Goal: Information Seeking & Learning: Check status

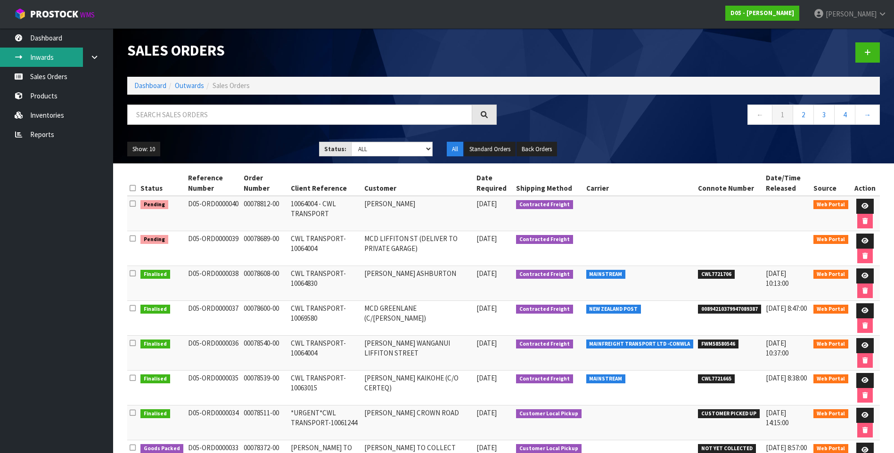
click at [53, 54] on link "Inwards" at bounding box center [56, 57] width 113 height 19
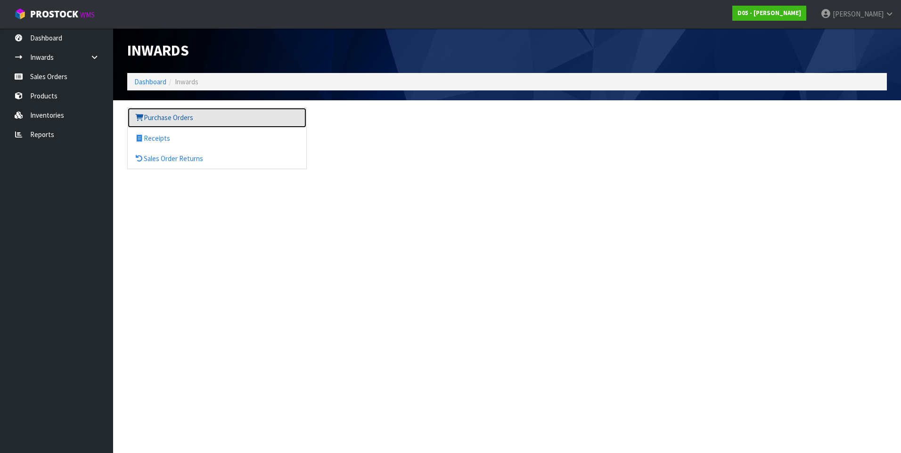
click at [165, 122] on link "Purchase Orders" at bounding box center [217, 117] width 179 height 19
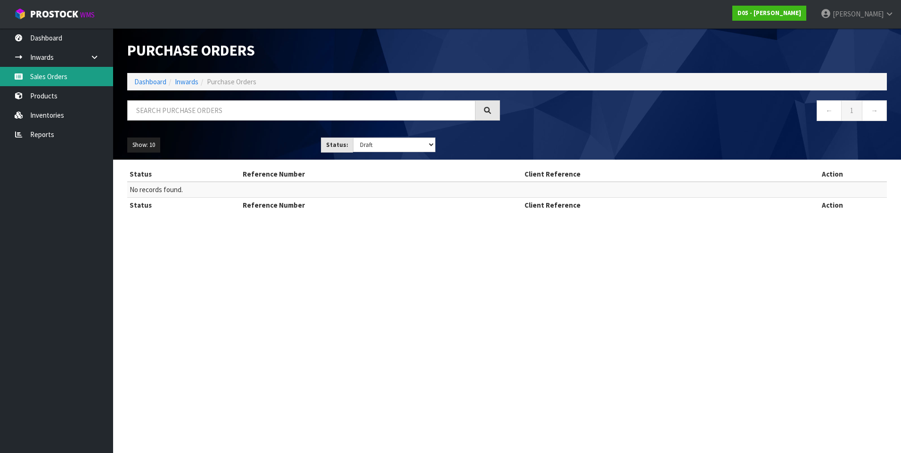
click at [66, 73] on link "Sales Orders" at bounding box center [56, 76] width 113 height 19
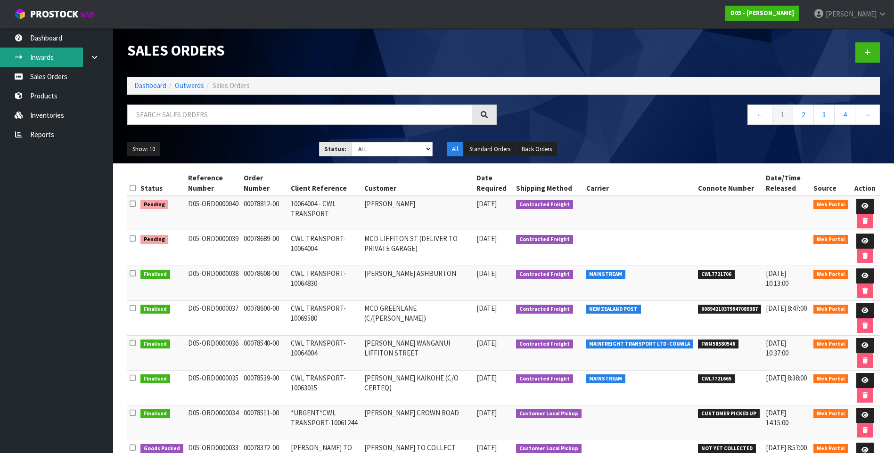
click at [61, 54] on link "Inwards" at bounding box center [56, 57] width 113 height 19
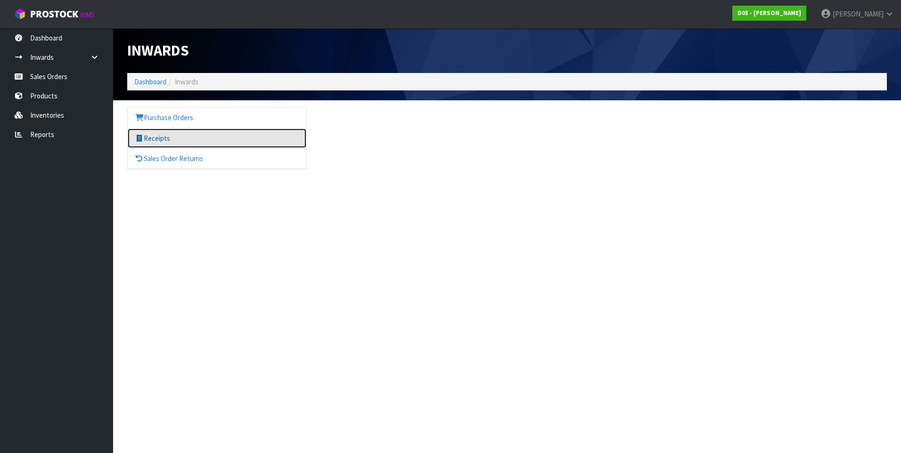
click at [152, 136] on link "Receipts" at bounding box center [217, 138] width 179 height 19
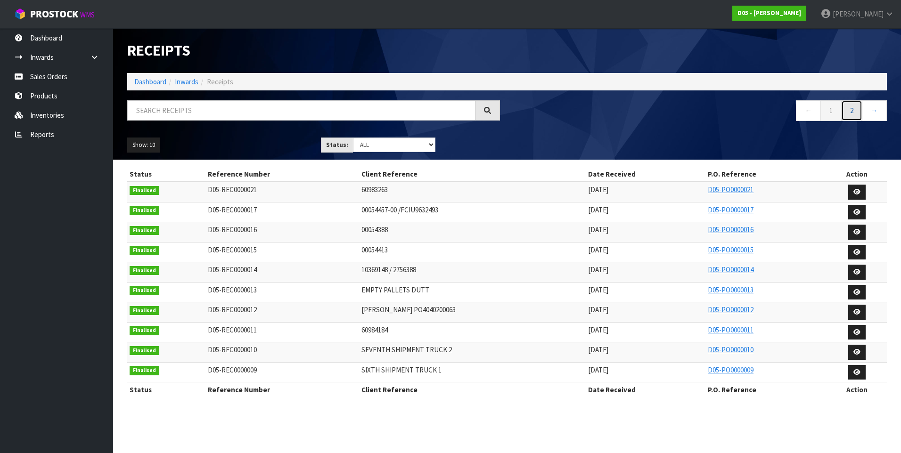
click at [852, 114] on link "2" at bounding box center [851, 110] width 21 height 20
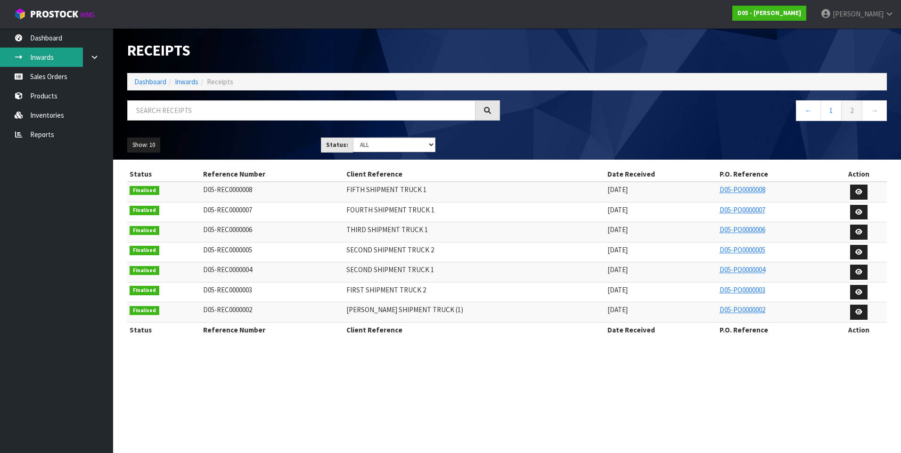
click at [73, 60] on link "Inwards" at bounding box center [56, 57] width 113 height 19
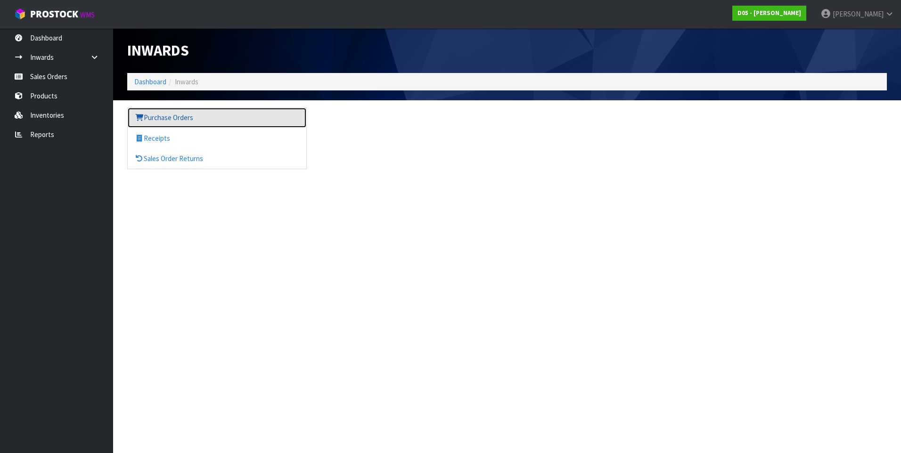
click at [153, 116] on link "Purchase Orders" at bounding box center [217, 117] width 179 height 19
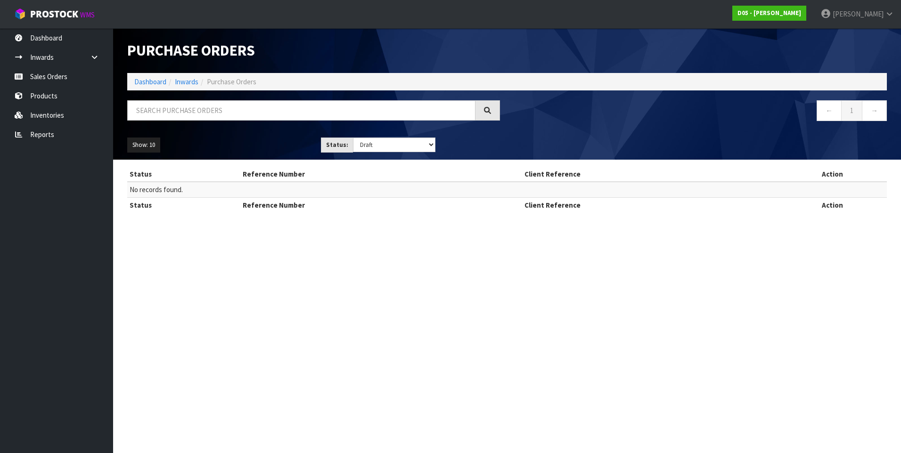
click at [270, 201] on th "Reference Number" at bounding box center [381, 204] width 282 height 15
click at [248, 116] on input "text" at bounding box center [301, 110] width 348 height 20
type input "55712"
click at [487, 103] on div at bounding box center [487, 110] width 24 height 20
click at [490, 110] on icon at bounding box center [487, 110] width 7 height 7
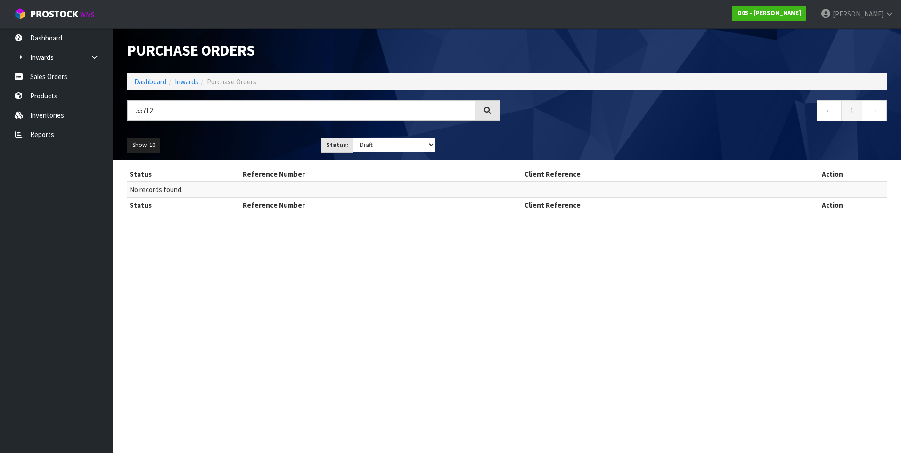
click at [488, 111] on icon at bounding box center [487, 110] width 7 height 7
click at [488, 111] on icon at bounding box center [488, 111] width 8 height 8
click at [488, 111] on icon at bounding box center [487, 110] width 7 height 7
drag, startPoint x: 423, startPoint y: 139, endPoint x: 421, endPoint y: 151, distance: 12.0
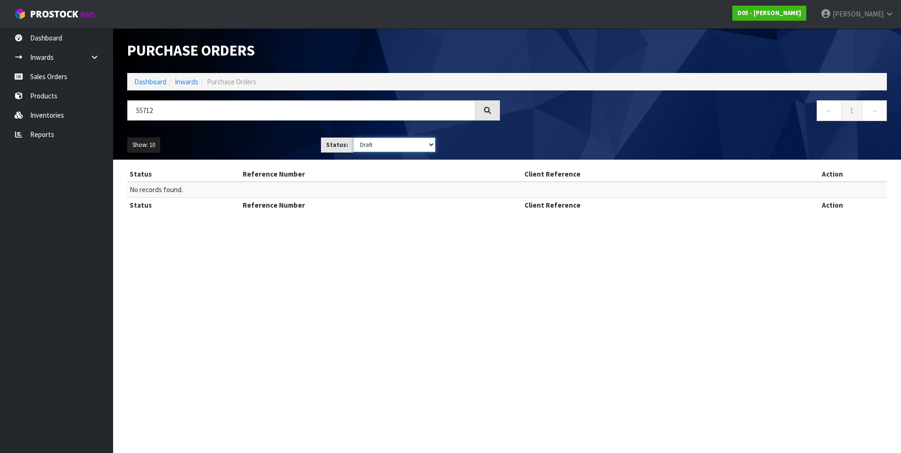
click at [423, 139] on select "Draft Pending Received Cancelled ALL" at bounding box center [394, 145] width 83 height 15
select select "string:ALL"
click at [353, 138] on select "Draft Pending Received Cancelled ALL" at bounding box center [394, 145] width 83 height 15
click at [483, 111] on div at bounding box center [487, 110] width 24 height 20
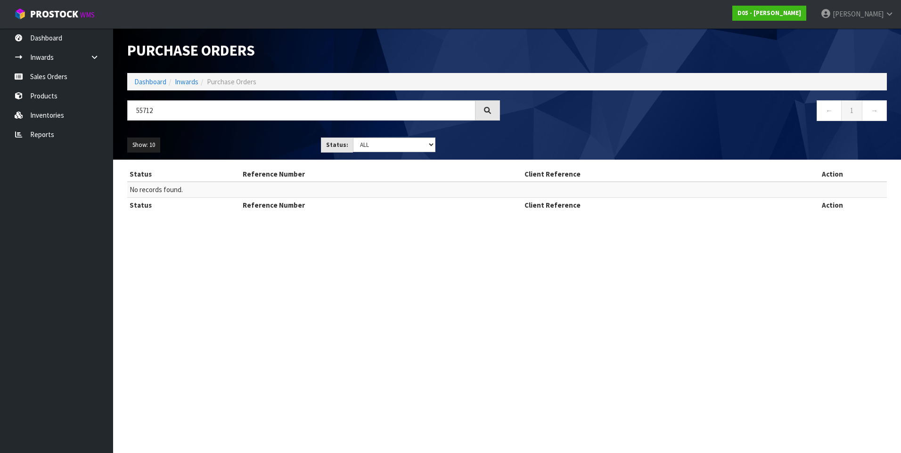
click at [483, 111] on div at bounding box center [487, 110] width 24 height 20
click at [414, 114] on input "55712" at bounding box center [301, 110] width 348 height 20
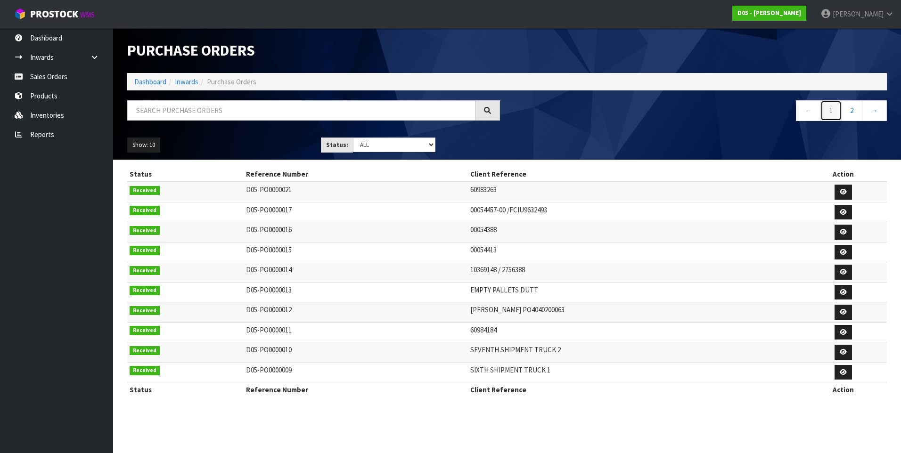
click at [837, 114] on link "1" at bounding box center [830, 110] width 21 height 20
click at [893, 95] on html "Toggle navigation ProStock WMS D05 - [PERSON_NAME] [PERSON_NAME] Logout Dashboa…" at bounding box center [450, 226] width 901 height 453
click at [884, 106] on link "→" at bounding box center [874, 110] width 25 height 20
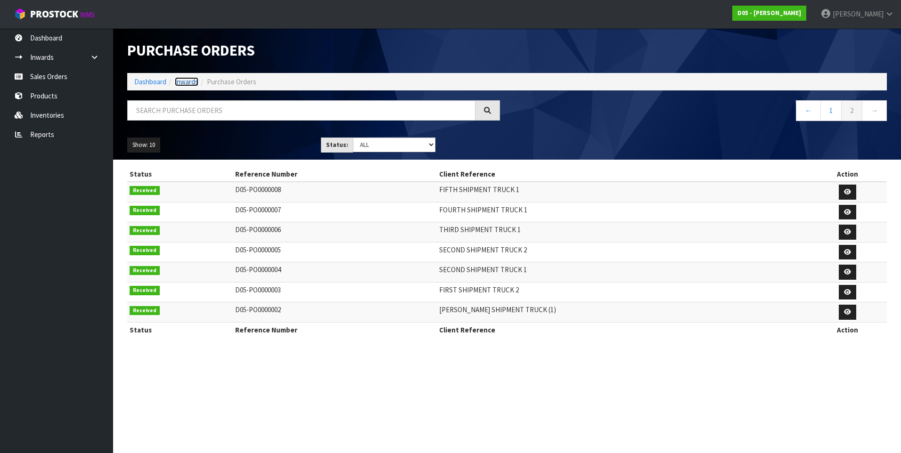
click at [188, 81] on link "Inwards" at bounding box center [187, 81] width 24 height 9
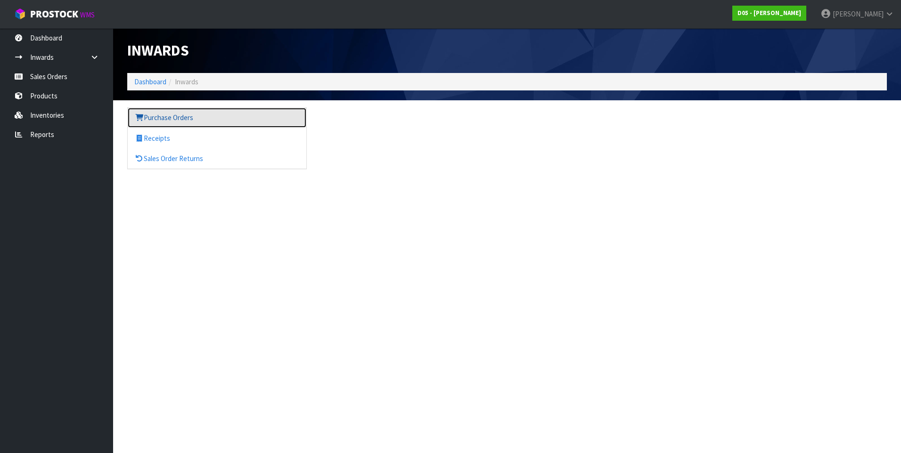
click at [165, 120] on link "Purchase Orders" at bounding box center [217, 117] width 179 height 19
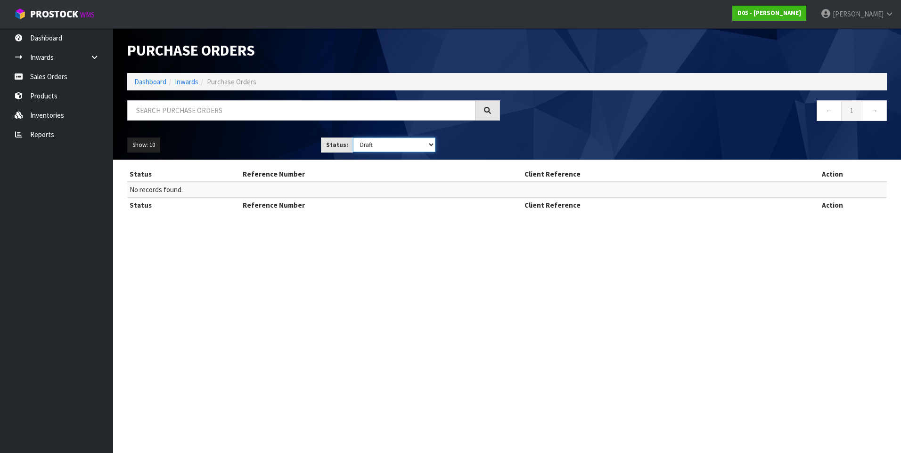
click at [422, 141] on select "Draft Pending Received Cancelled ALL" at bounding box center [394, 145] width 83 height 15
click at [353, 138] on select "Draft Pending Received Cancelled ALL" at bounding box center [394, 145] width 83 height 15
click at [380, 152] on select "Draft Pending Received Cancelled ALL" at bounding box center [394, 145] width 83 height 15
select select "string:ALL"
click at [353, 138] on select "Draft Pending Received Cancelled ALL" at bounding box center [394, 145] width 83 height 15
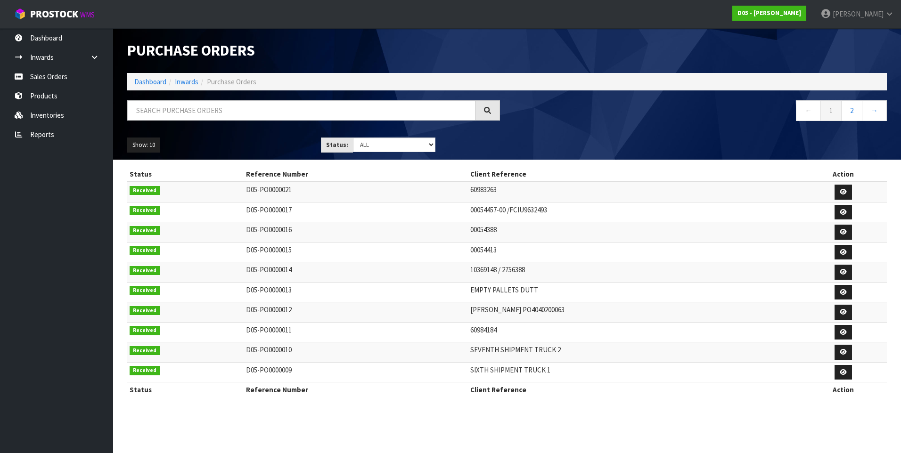
click at [494, 231] on td "00054388" at bounding box center [634, 232] width 332 height 20
click at [302, 230] on td "D05-PO0000016" at bounding box center [356, 232] width 224 height 20
click at [305, 215] on td "D05-PO0000017" at bounding box center [356, 212] width 224 height 20
click at [189, 111] on input "text" at bounding box center [301, 110] width 348 height 20
type input "49-00"
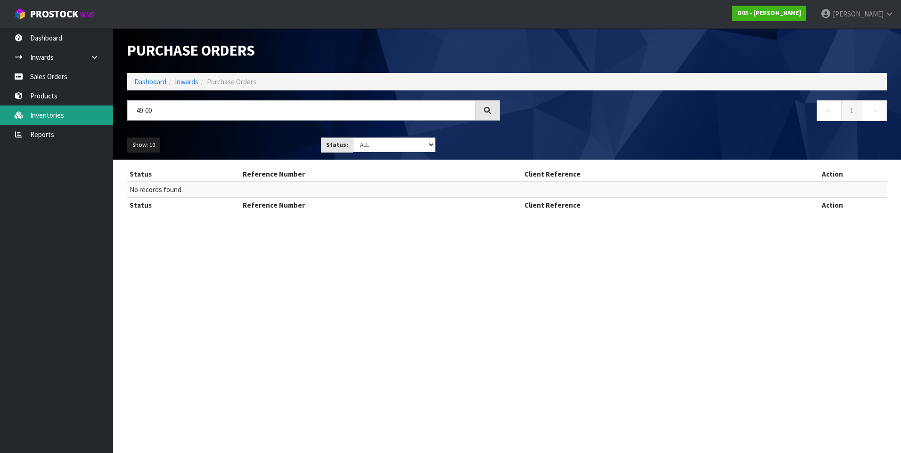
click at [38, 111] on link "Inventories" at bounding box center [56, 115] width 113 height 19
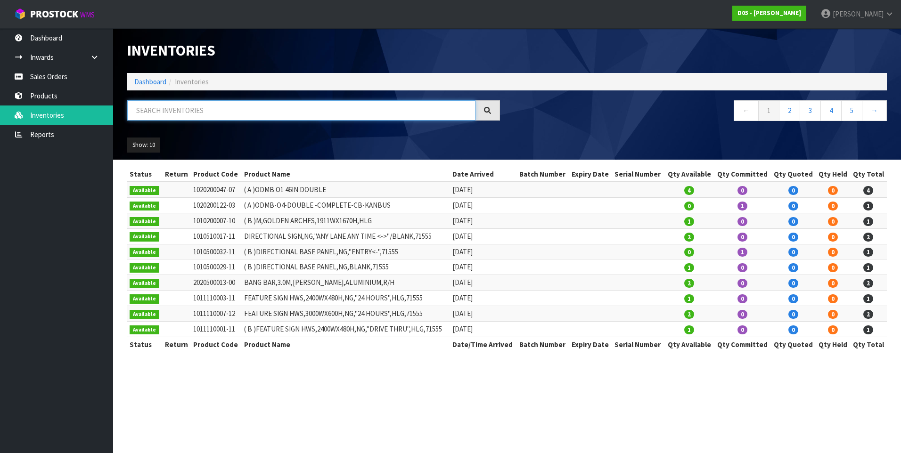
click at [172, 111] on input "text" at bounding box center [301, 110] width 348 height 20
type input "49-00"
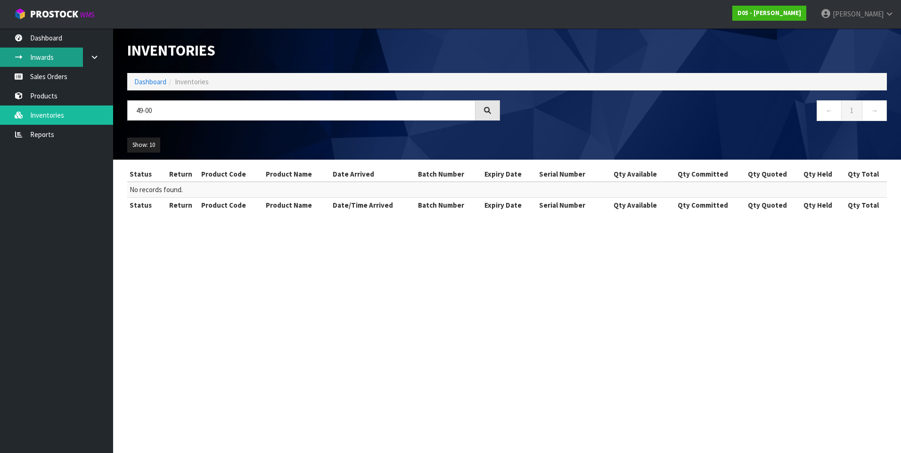
click at [53, 60] on link "Inwards" at bounding box center [56, 57] width 113 height 19
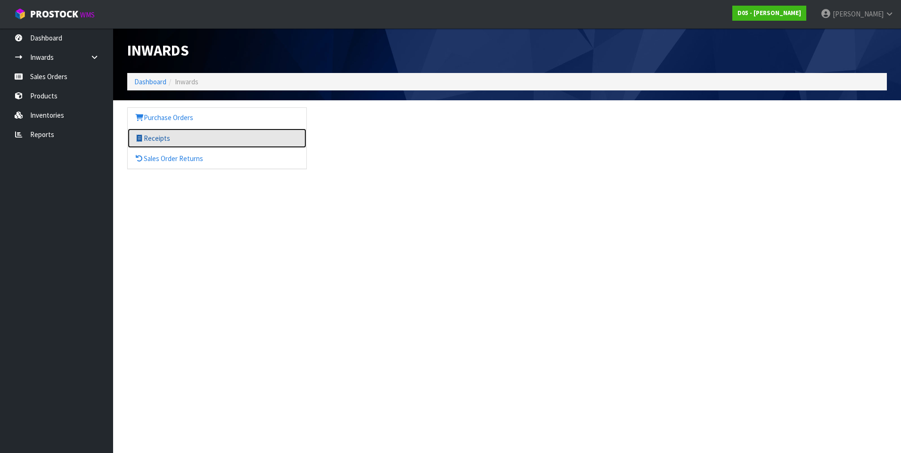
click at [162, 137] on link "Receipts" at bounding box center [217, 138] width 179 height 19
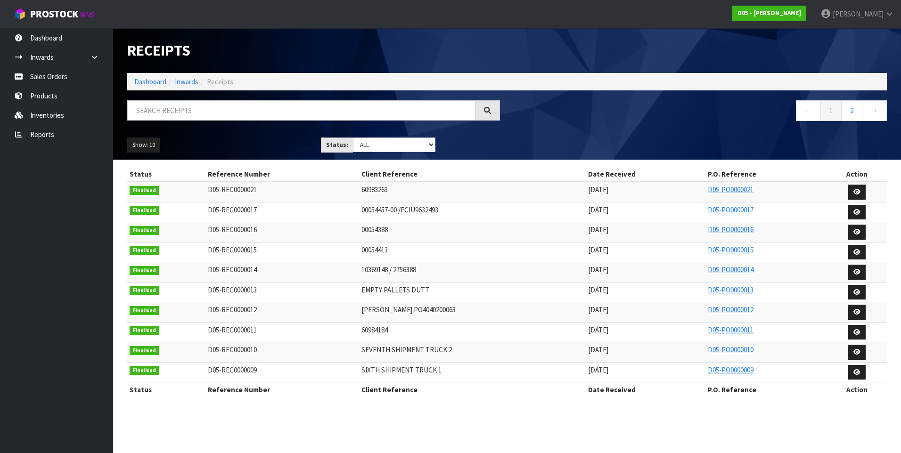
click at [407, 250] on td "00054413" at bounding box center [472, 252] width 227 height 20
click at [53, 113] on link "Inventories" at bounding box center [56, 115] width 113 height 19
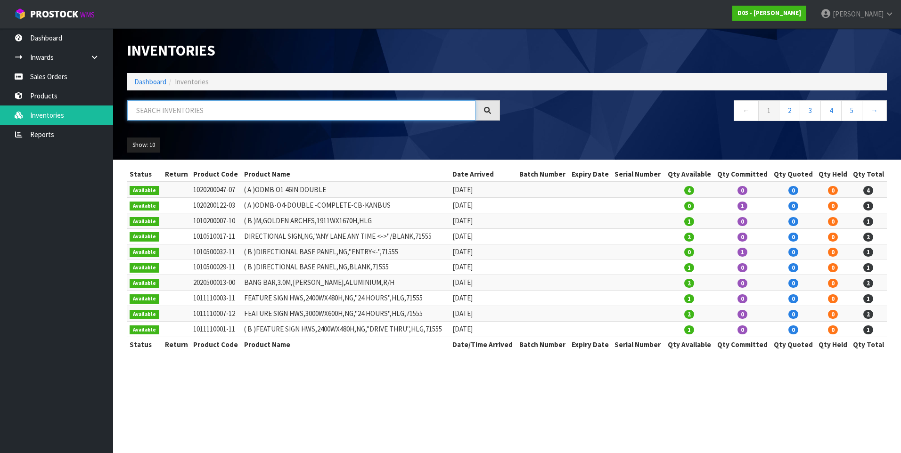
click at [154, 112] on input "text" at bounding box center [301, 110] width 348 height 20
paste input "4030510049-00"
type input "4030510049-00"
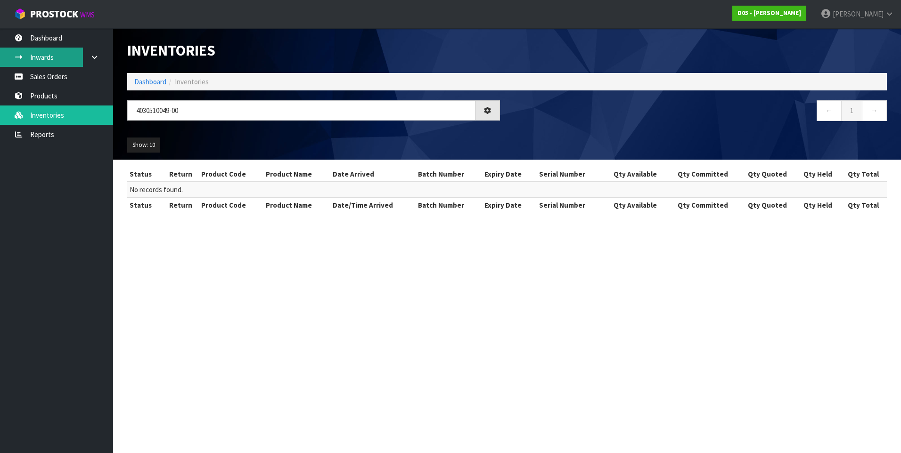
click at [48, 59] on link "Inwards" at bounding box center [56, 57] width 113 height 19
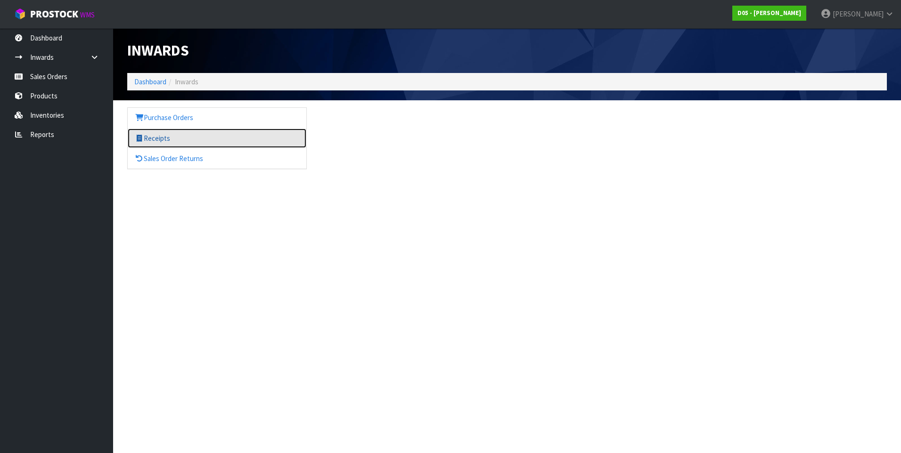
click at [156, 139] on link "Receipts" at bounding box center [217, 138] width 179 height 19
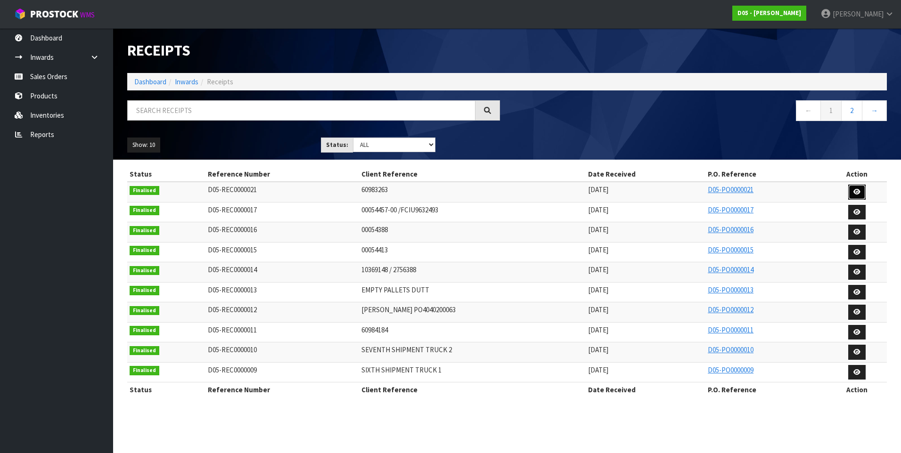
click at [858, 188] on link at bounding box center [856, 192] width 17 height 15
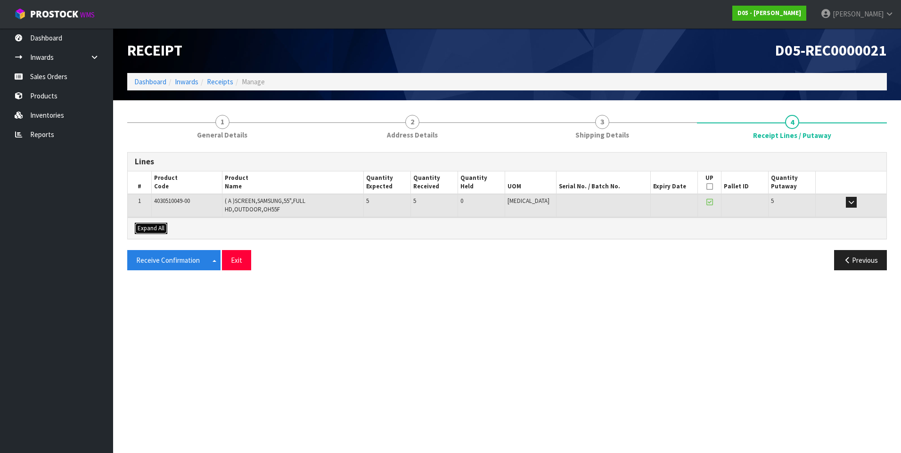
click at [157, 224] on span "Expand All" at bounding box center [151, 228] width 27 height 8
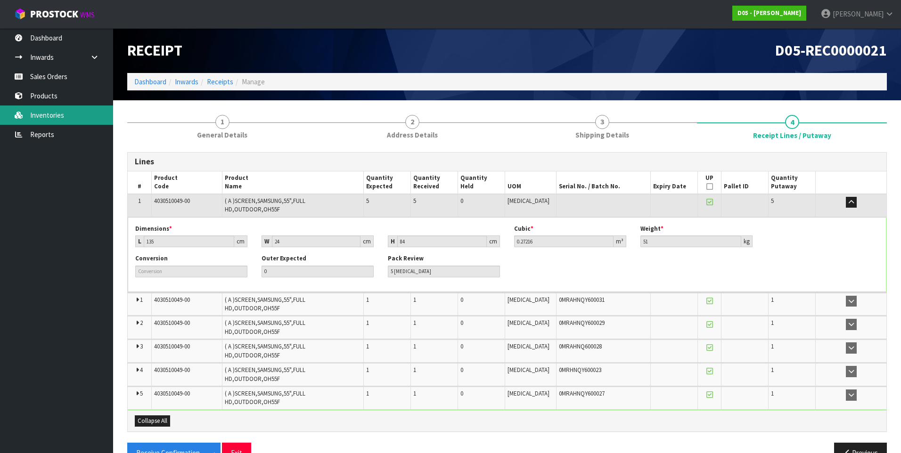
click at [50, 111] on link "Inventories" at bounding box center [56, 115] width 113 height 19
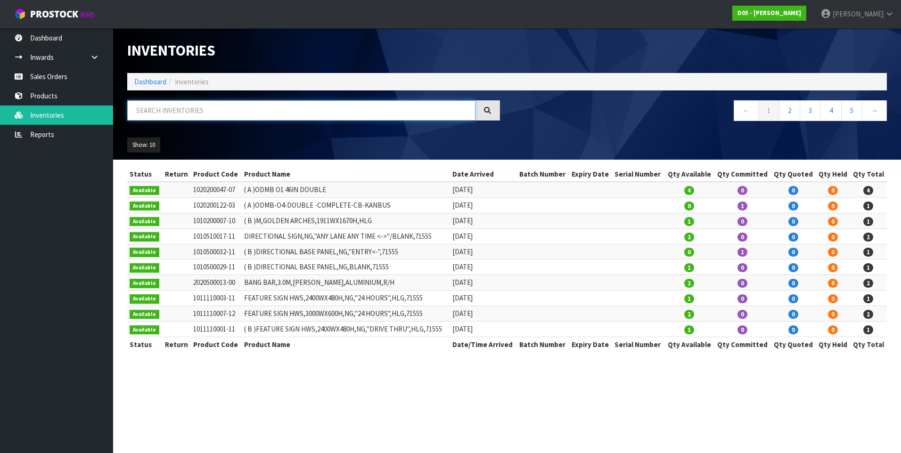
click at [154, 112] on input "text" at bounding box center [301, 110] width 348 height 20
paste input "4030510049-00"
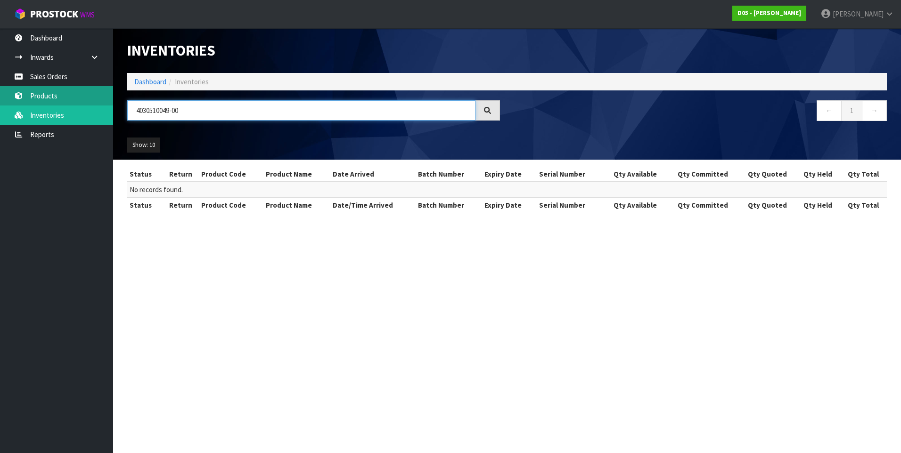
type input "4030510049-00"
click at [56, 95] on link "Products" at bounding box center [56, 95] width 113 height 19
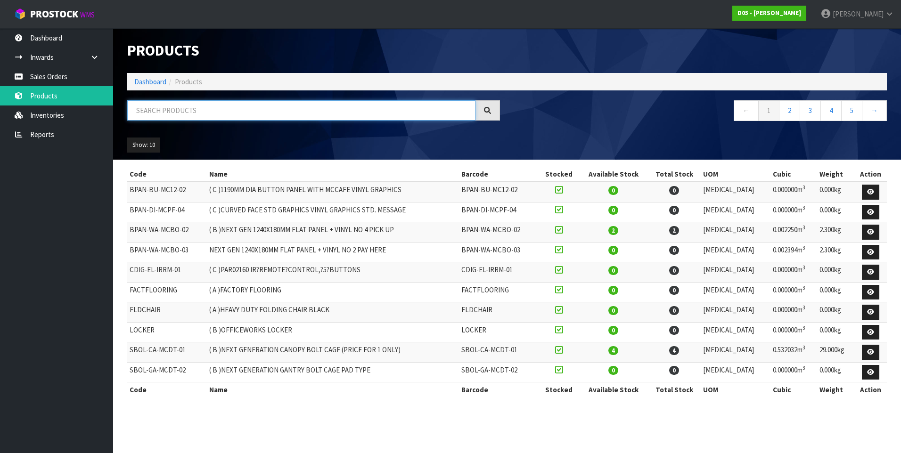
click at [158, 112] on input "text" at bounding box center [301, 110] width 348 height 20
paste input "4030510049-00"
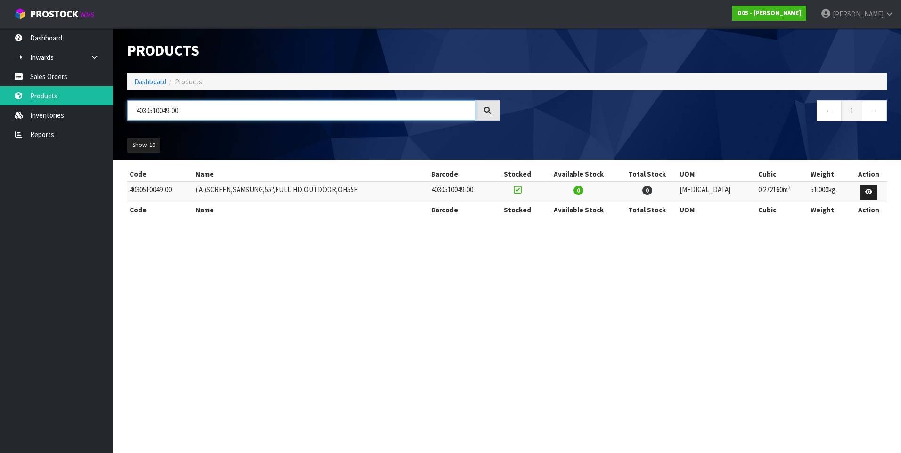
type input "4030510049-00"
click at [860, 187] on link at bounding box center [868, 192] width 17 height 15
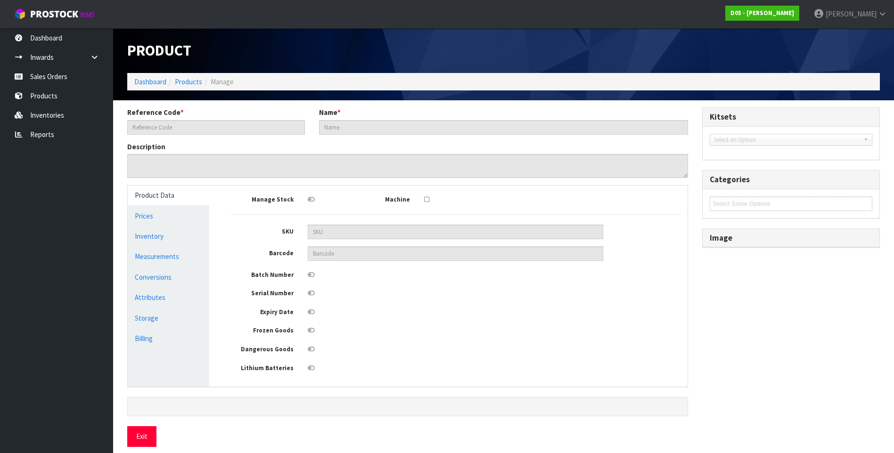
type input "4030510049-00"
type input "( A )SCREEN,SAMSUNG,55",FULL HD,OUTDOOR,OH55F"
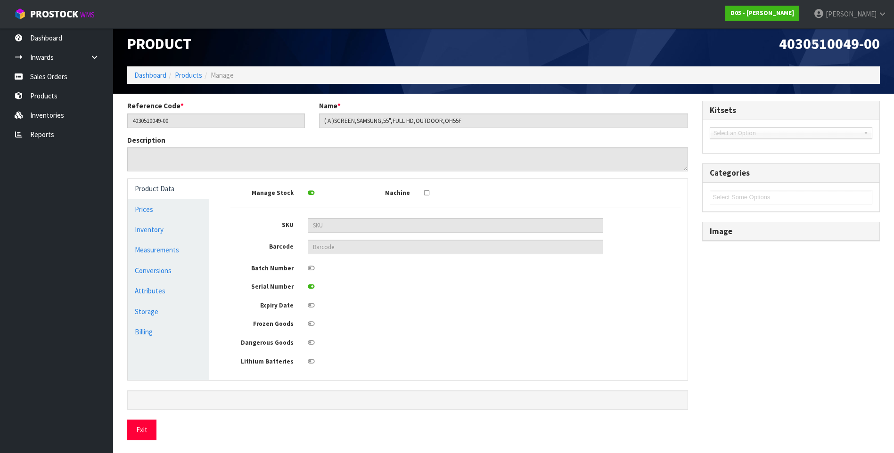
scroll to position [8, 0]
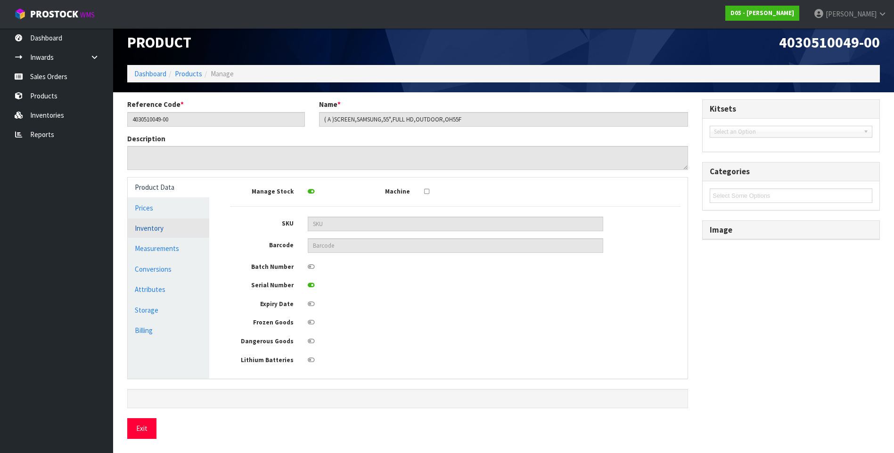
click at [178, 224] on link "Inventory" at bounding box center [168, 228] width 81 height 19
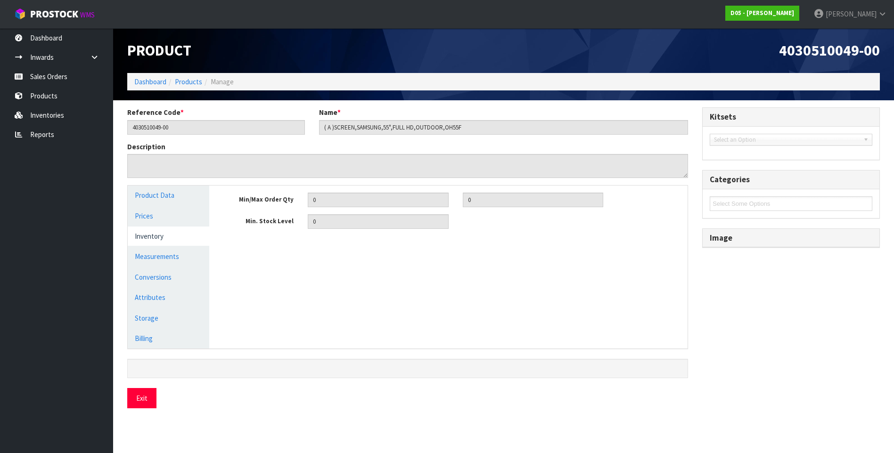
scroll to position [0, 0]
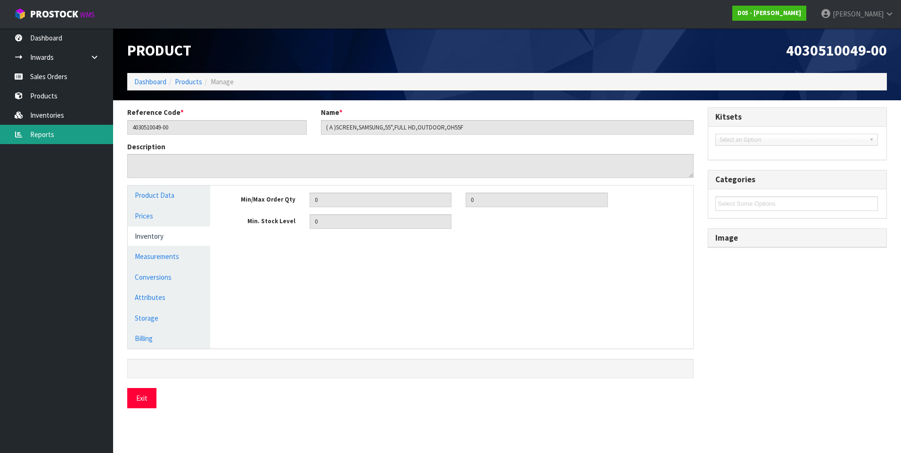
click at [59, 128] on link "Reports" at bounding box center [56, 134] width 113 height 19
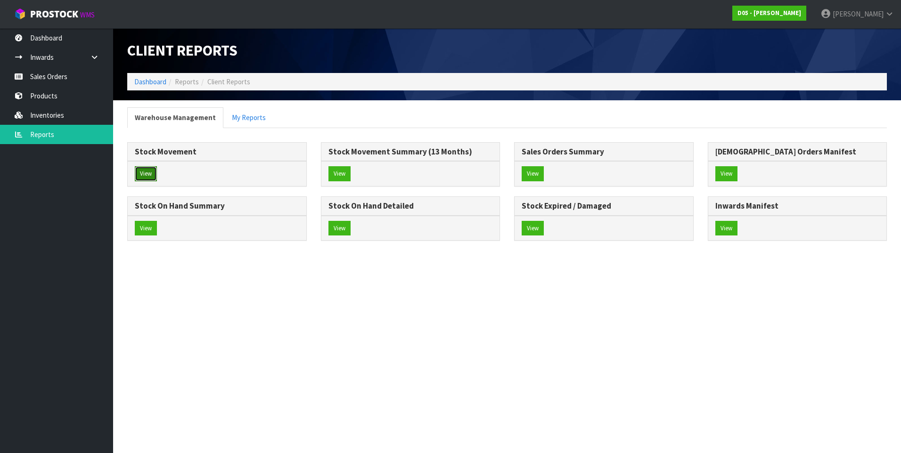
click at [149, 166] on button "View" at bounding box center [146, 173] width 22 height 15
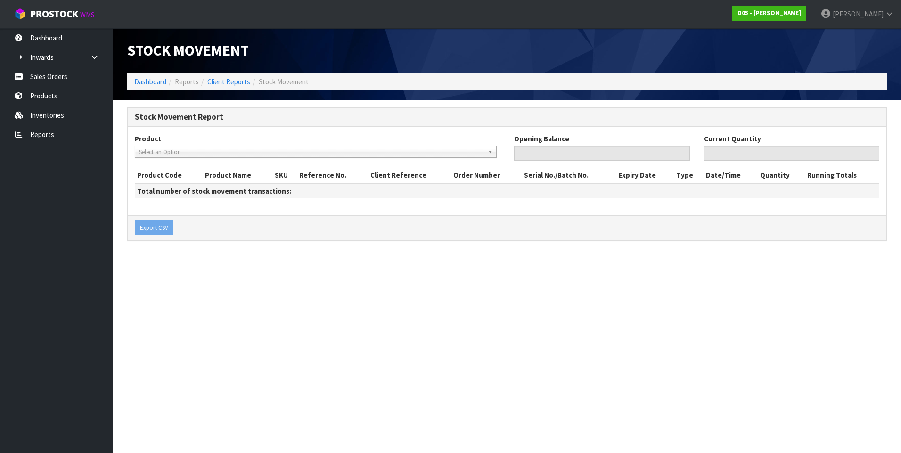
click at [194, 154] on span "Select an Option" at bounding box center [311, 151] width 345 height 11
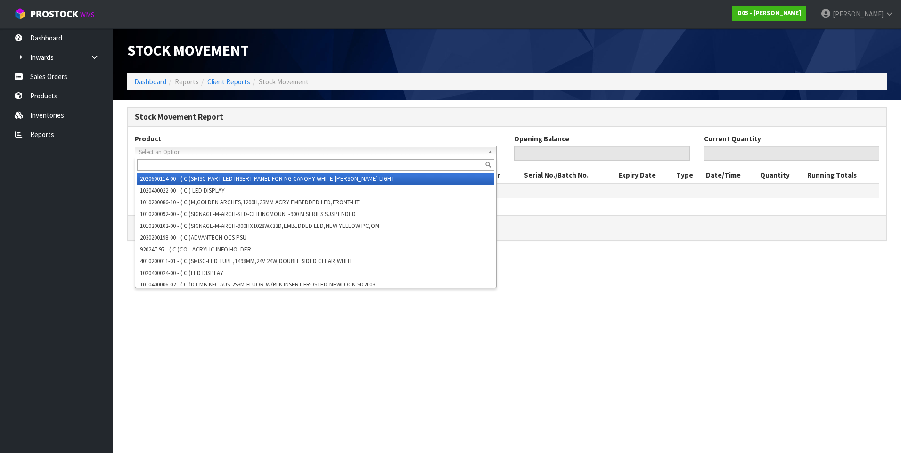
paste input "4030510049-00"
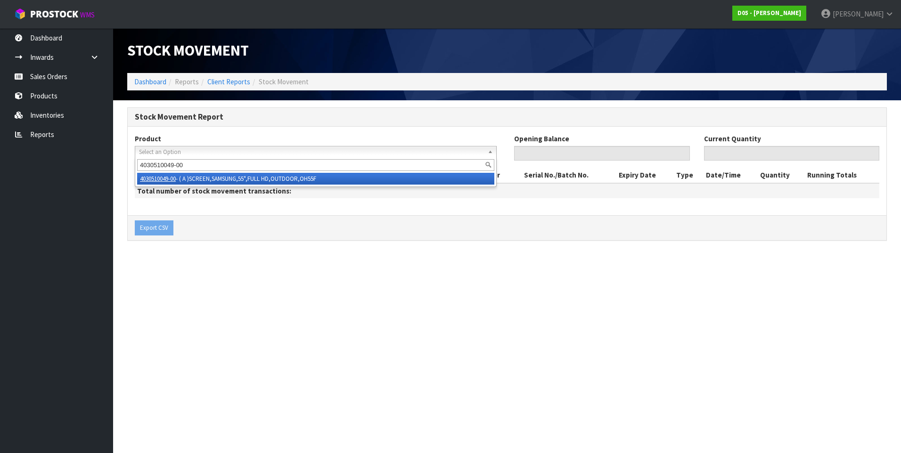
type input "4030510049-00"
click at [335, 179] on li "4030510049-00 - ( A )SCREEN,SAMSUNG,55",FULL HD,OUTDOOR,OH55F" at bounding box center [315, 179] width 357 height 12
type input "0"
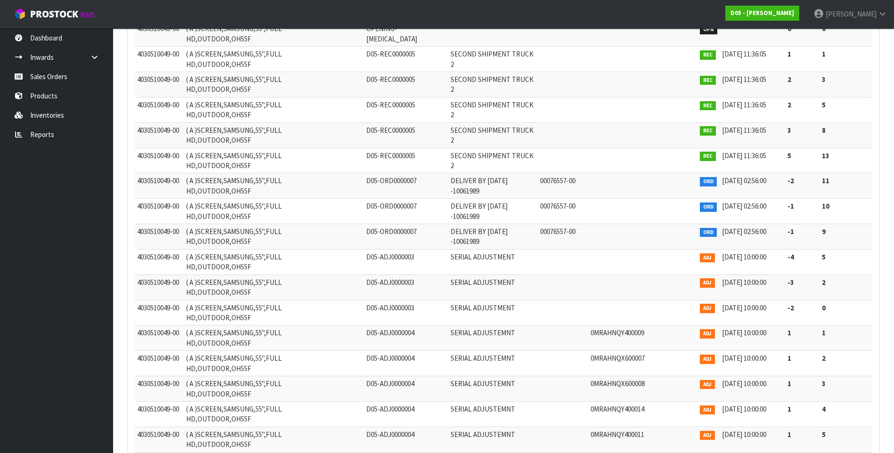
scroll to position [236, 0]
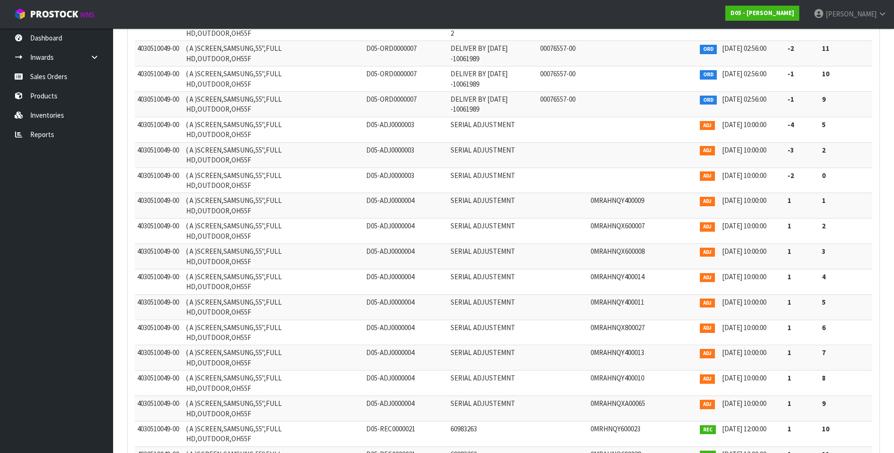
scroll to position [352, 0]
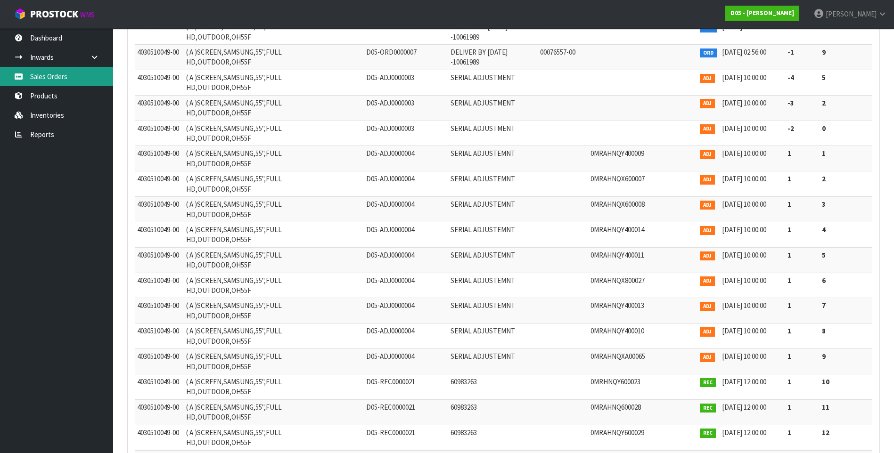
click at [66, 75] on link "Sales Orders" at bounding box center [56, 76] width 113 height 19
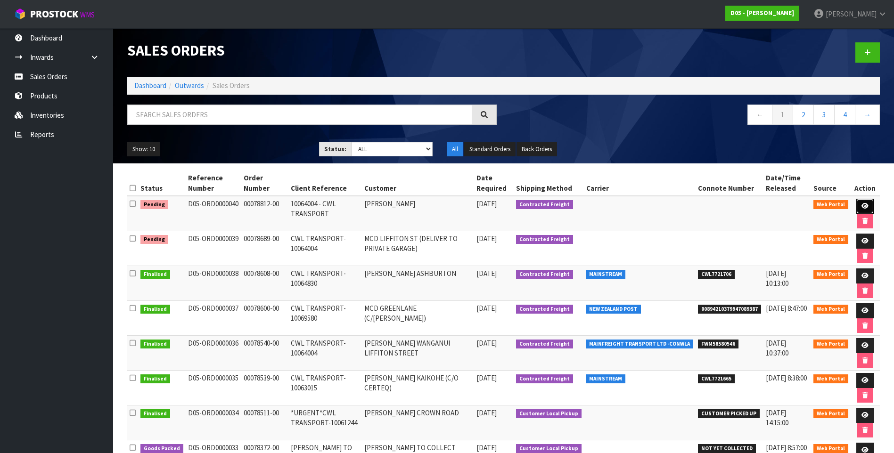
click at [861, 204] on icon at bounding box center [864, 206] width 7 height 6
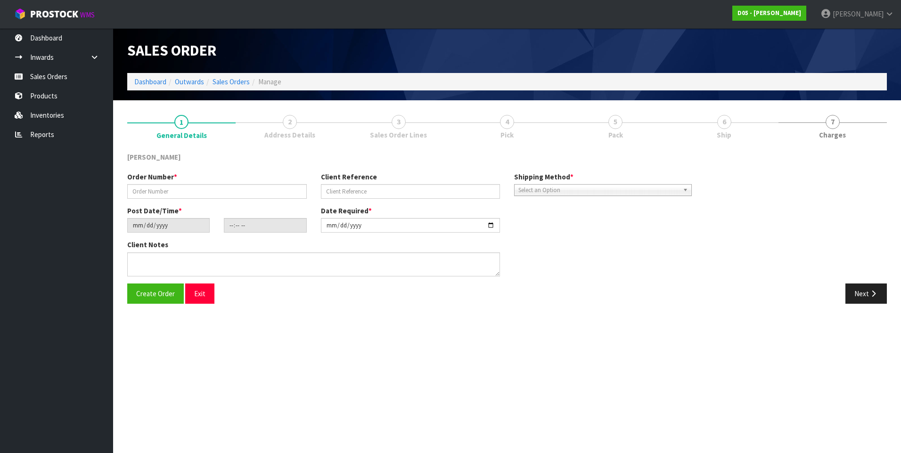
type input "00078812-00"
type input "10064004 - CWL TRANSPORT"
type input "[DATE]"
type input "08:08:00.000"
type input "[DATE]"
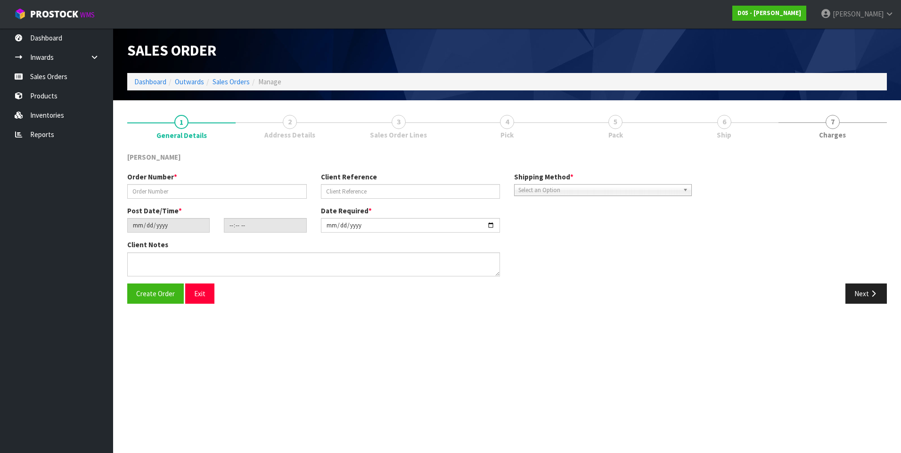
type textarea "REMAINING STOCK DUE IN ON LCL TCNU7240441 (40HC) ETA 13/9. PLEASE RECEIVE PICK …"
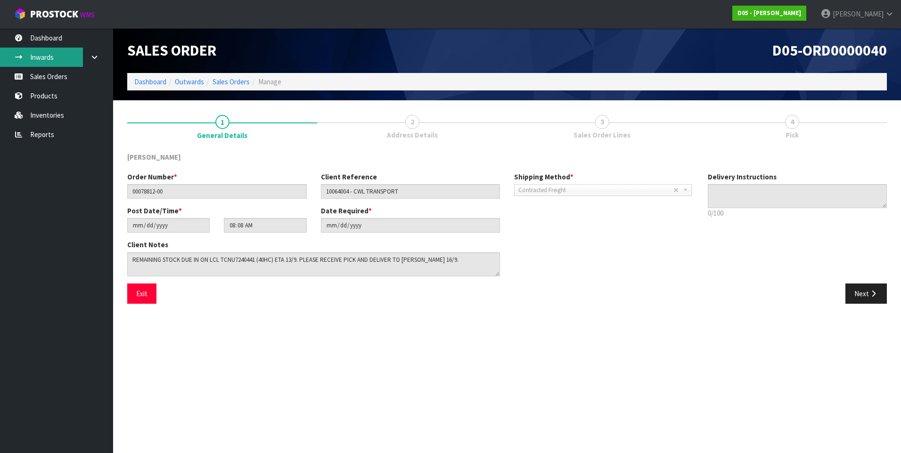
click at [50, 61] on link "Inwards" at bounding box center [56, 57] width 113 height 19
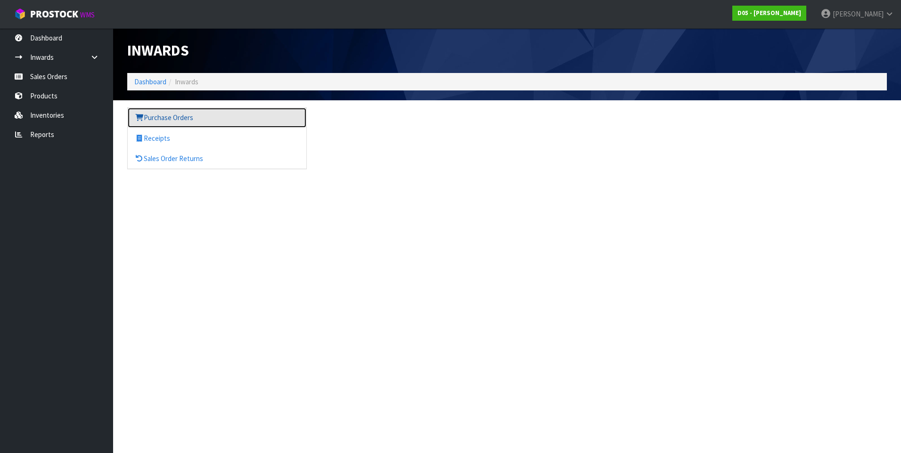
click at [172, 118] on link "Purchase Orders" at bounding box center [217, 117] width 179 height 19
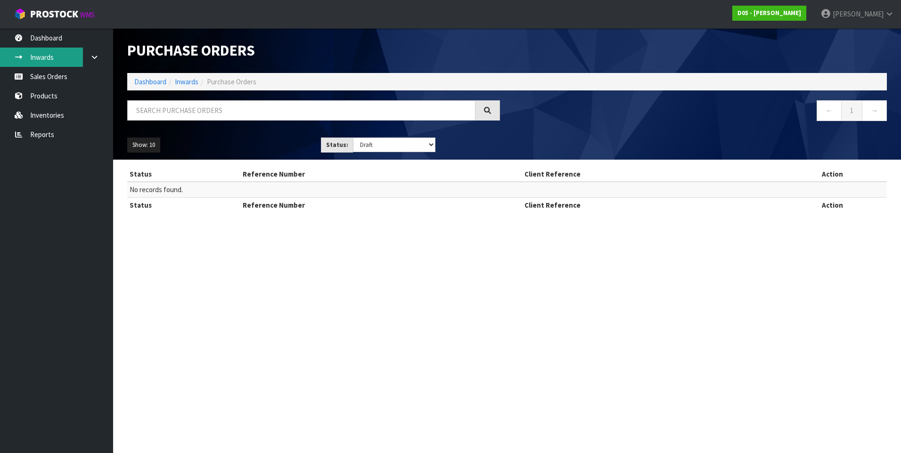
click at [52, 60] on link "Inwards" at bounding box center [56, 57] width 113 height 19
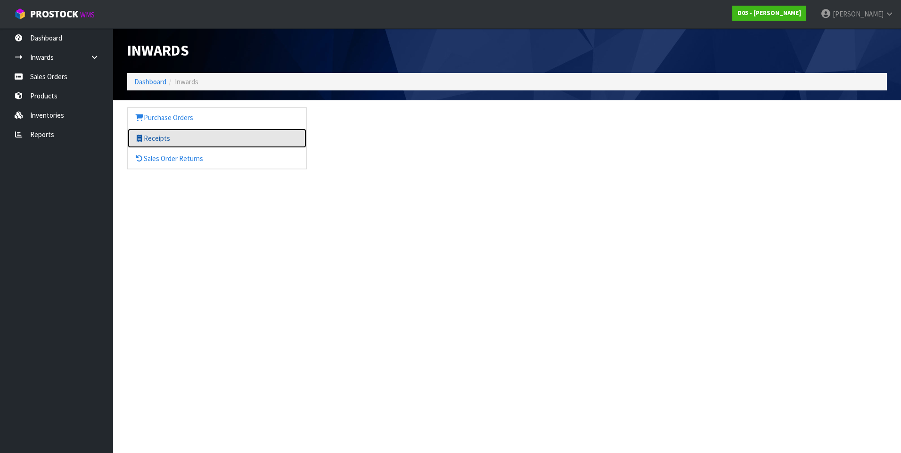
click at [155, 138] on link "Receipts" at bounding box center [217, 138] width 179 height 19
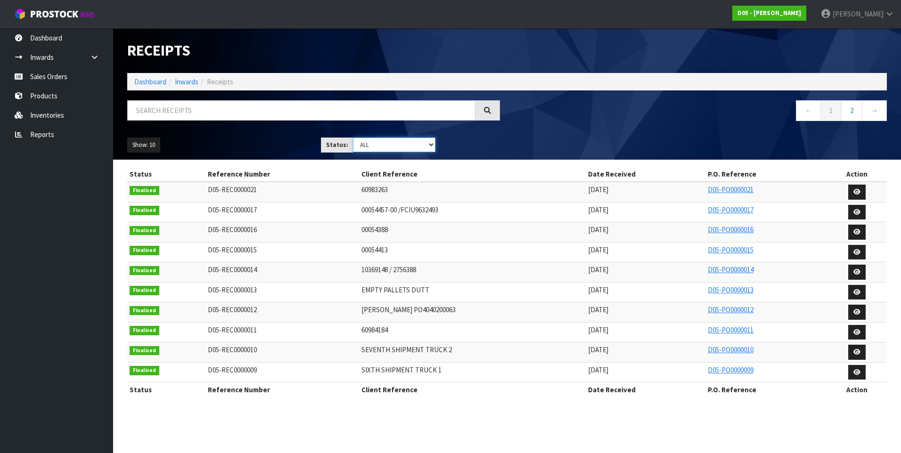
click at [361, 143] on select "Draft Pending Goods Checked Goods Putaway Pending Charges Finalised Cancelled A…" at bounding box center [394, 145] width 83 height 15
click at [353, 138] on select "Draft Pending Goods Checked Goods Putaway Pending Charges Finalised Cancelled A…" at bounding box center [394, 145] width 83 height 15
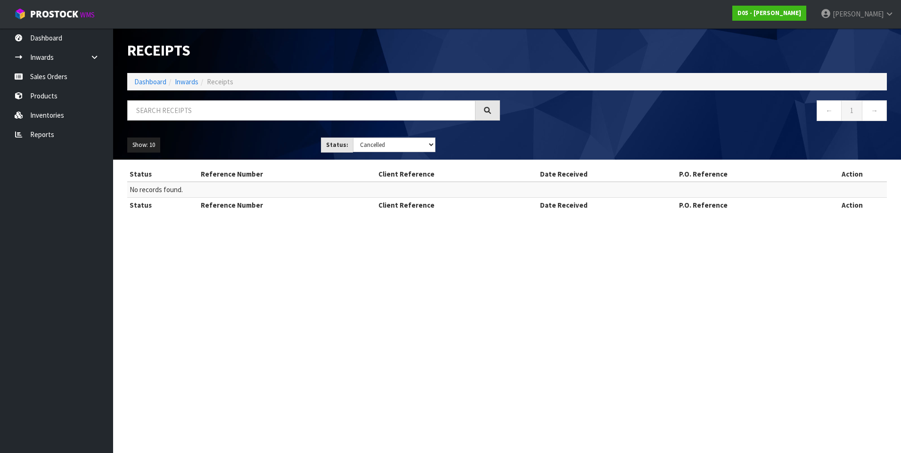
click at [370, 154] on div "Show: 10 5 10 25 50 Status: Draft Pending Goods Checked Goods Putaway Pending C…" at bounding box center [506, 144] width 773 height 29
click at [374, 153] on div "Show: 10 5 10 25 50 Status: Draft Pending Goods Checked Goods Putaway Pending C…" at bounding box center [506, 144] width 773 height 29
click at [371, 151] on select "Draft Pending Goods Checked Goods Putaway Pending Charges Finalised Cancelled A…" at bounding box center [394, 145] width 83 height 15
select select "string:ALL"
click at [353, 138] on select "Draft Pending Goods Checked Goods Putaway Pending Charges Finalised Cancelled A…" at bounding box center [394, 145] width 83 height 15
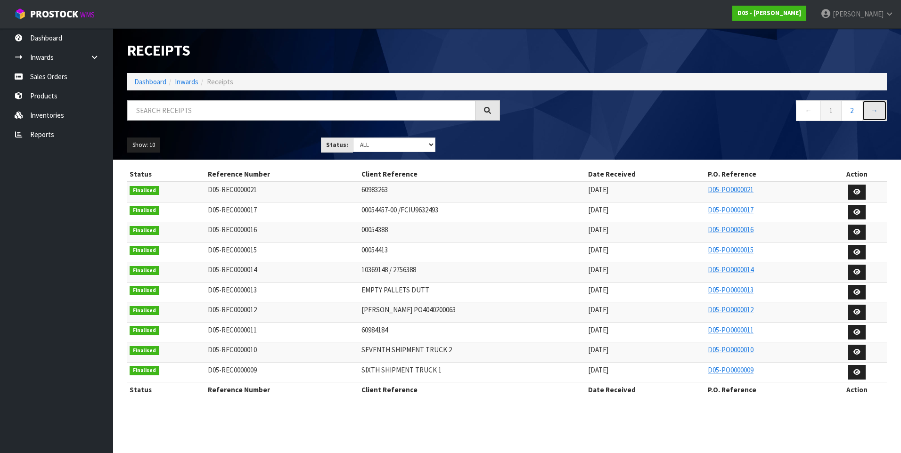
click at [872, 121] on link "→" at bounding box center [874, 110] width 25 height 20
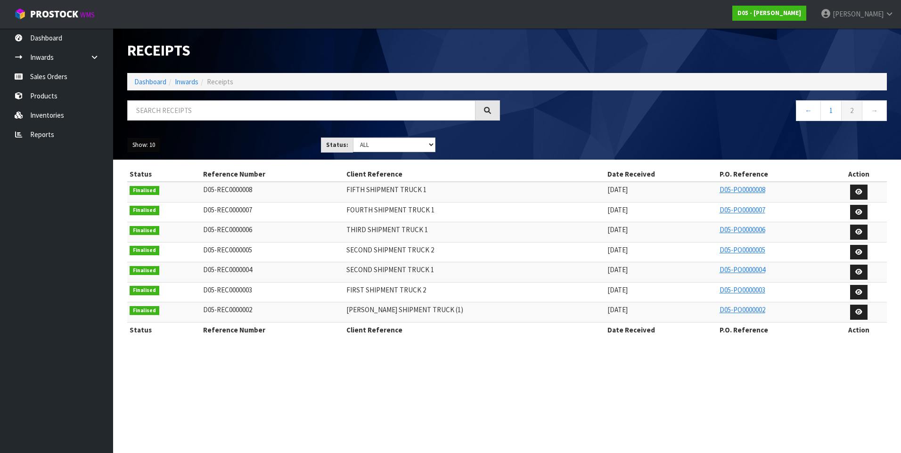
click at [151, 146] on button "Show: 10" at bounding box center [143, 145] width 33 height 15
click at [147, 186] on link "25" at bounding box center [165, 188] width 74 height 13
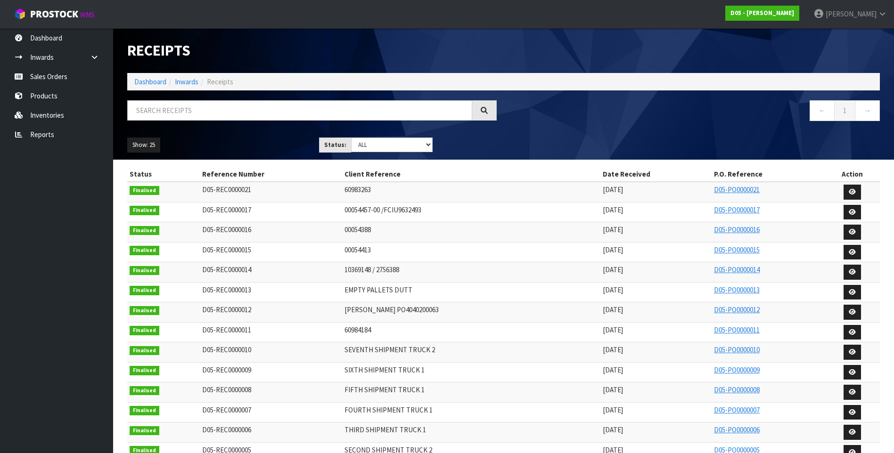
click at [477, 235] on td "00054388" at bounding box center [471, 232] width 258 height 20
click at [533, 271] on td "10369148 / 2756388" at bounding box center [471, 272] width 258 height 20
click at [55, 59] on link "Inwards" at bounding box center [56, 57] width 113 height 19
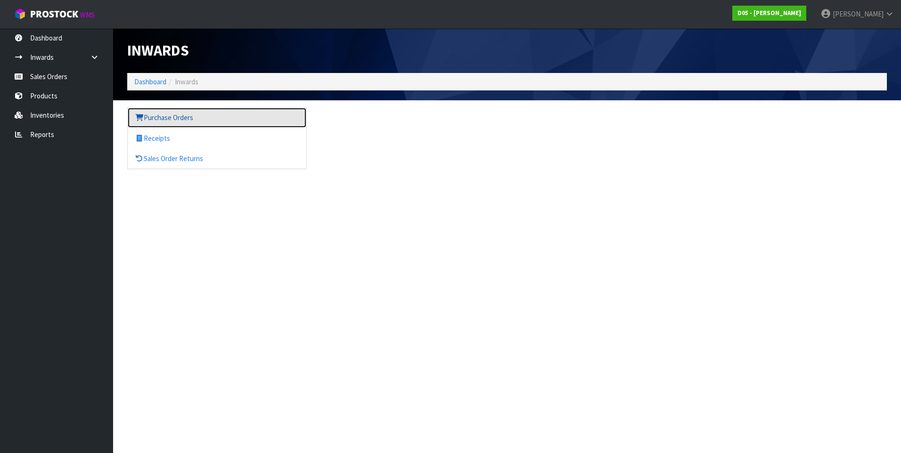
click at [191, 118] on link "Purchase Orders" at bounding box center [217, 117] width 179 height 19
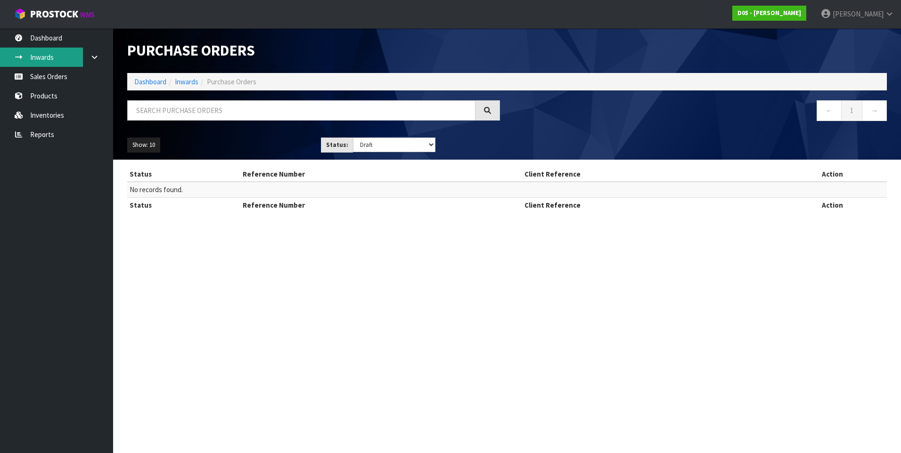
click at [44, 57] on link "Inwards" at bounding box center [56, 57] width 113 height 19
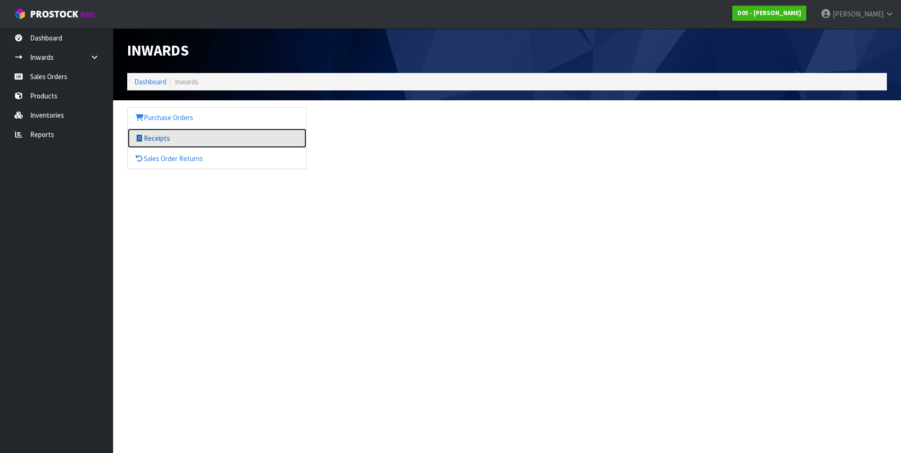
click at [155, 138] on link "Receipts" at bounding box center [217, 138] width 179 height 19
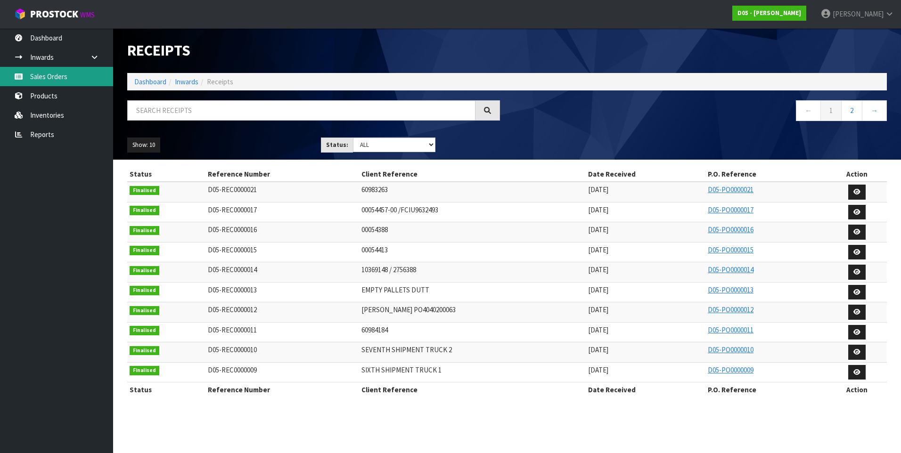
click at [52, 78] on link "Sales Orders" at bounding box center [56, 76] width 113 height 19
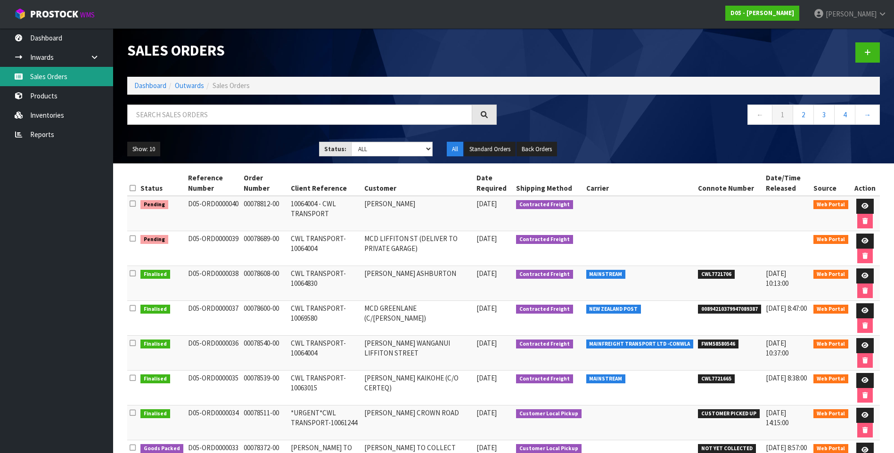
click at [47, 77] on link "Sales Orders" at bounding box center [56, 76] width 113 height 19
click at [49, 55] on link "Inwards" at bounding box center [56, 57] width 113 height 19
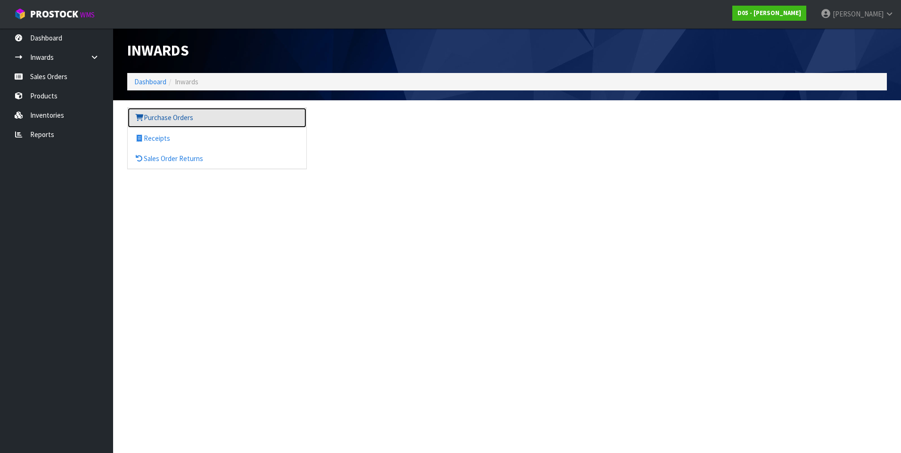
click at [183, 114] on link "Purchase Orders" at bounding box center [217, 117] width 179 height 19
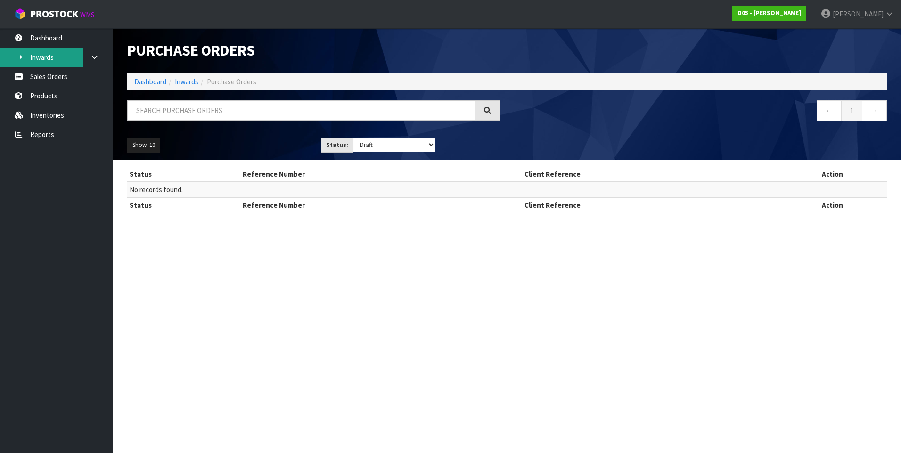
click at [57, 59] on link "Inwards" at bounding box center [56, 57] width 113 height 19
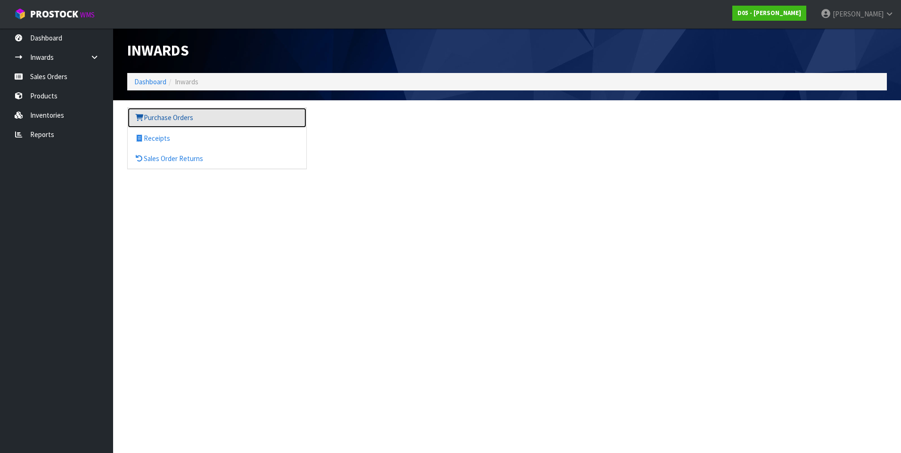
click at [172, 120] on link "Purchase Orders" at bounding box center [217, 117] width 179 height 19
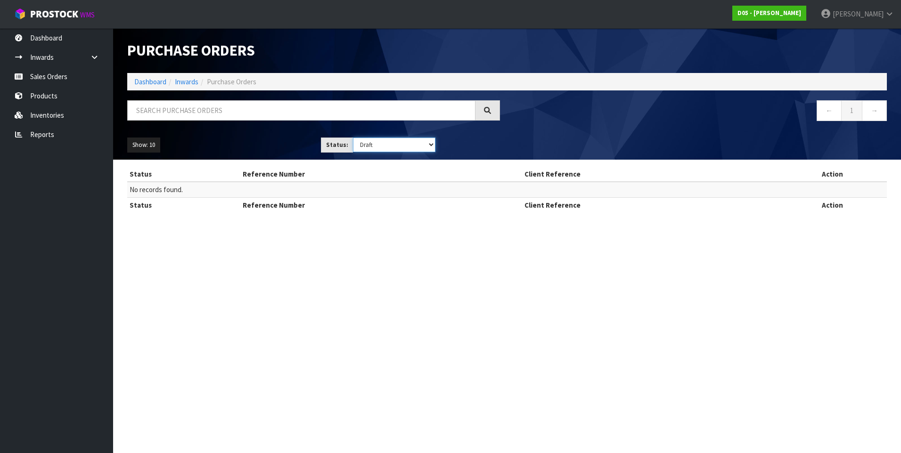
click at [432, 146] on select "Draft Pending Received Cancelled ALL" at bounding box center [394, 145] width 83 height 15
click at [353, 138] on select "Draft Pending Received Cancelled ALL" at bounding box center [394, 145] width 83 height 15
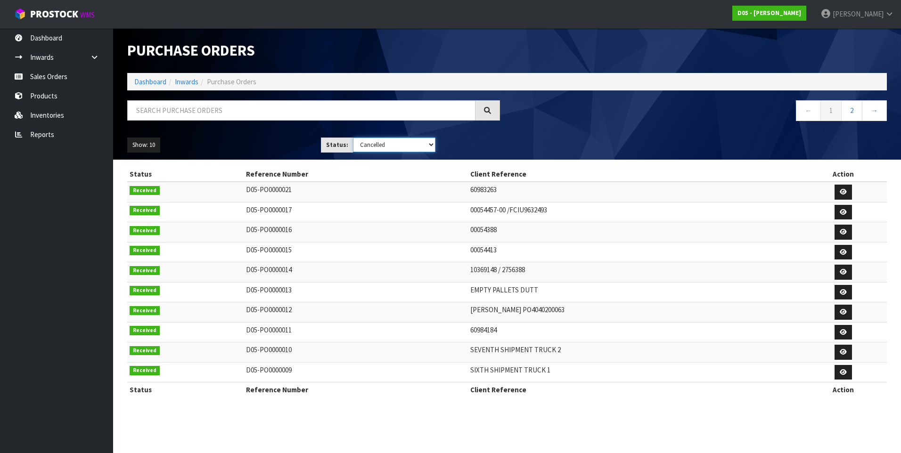
click at [353, 138] on select "Draft Pending Received Cancelled ALL" at bounding box center [394, 145] width 83 height 15
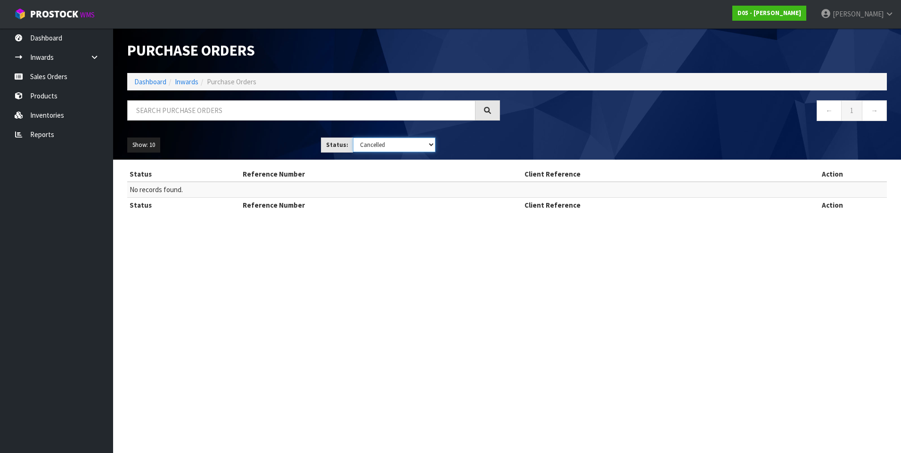
click at [430, 146] on select "Draft Pending Received Cancelled ALL" at bounding box center [394, 145] width 83 height 15
select select "string:ALL"
click at [353, 138] on select "Draft Pending Received Cancelled ALL" at bounding box center [394, 145] width 83 height 15
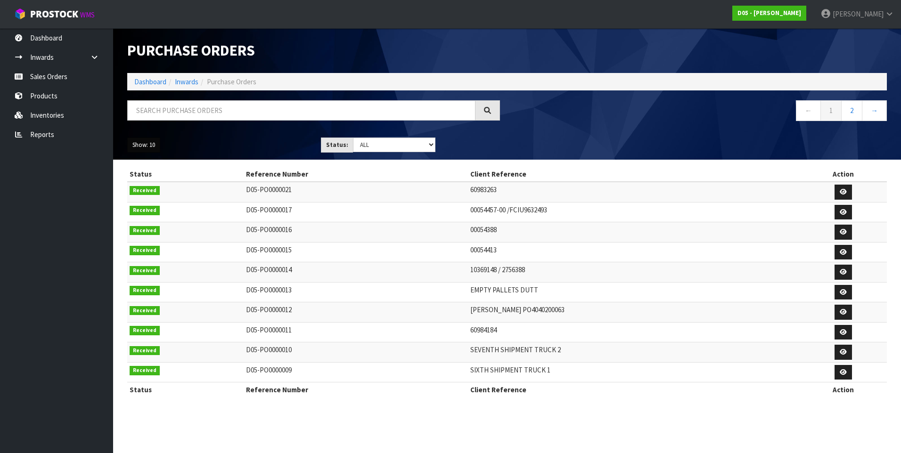
click at [154, 141] on button "Show: 10" at bounding box center [143, 145] width 33 height 15
click at [144, 189] on link "25" at bounding box center [165, 188] width 74 height 13
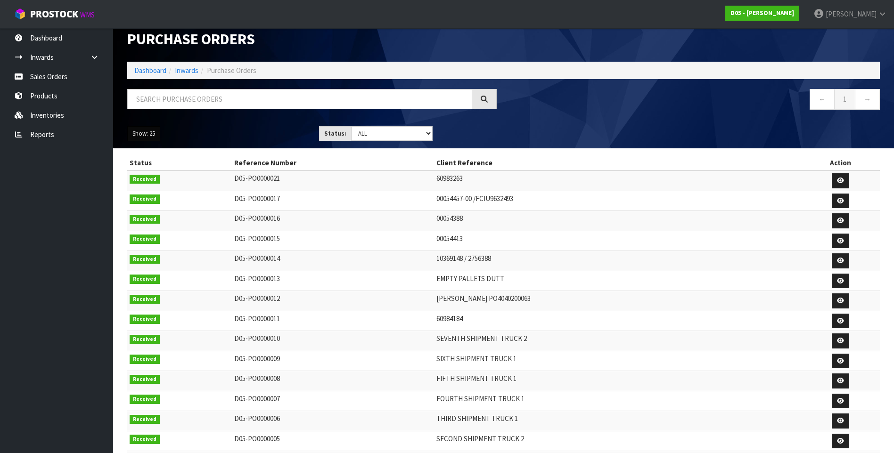
scroll to position [7, 0]
